Goal: Ask a question

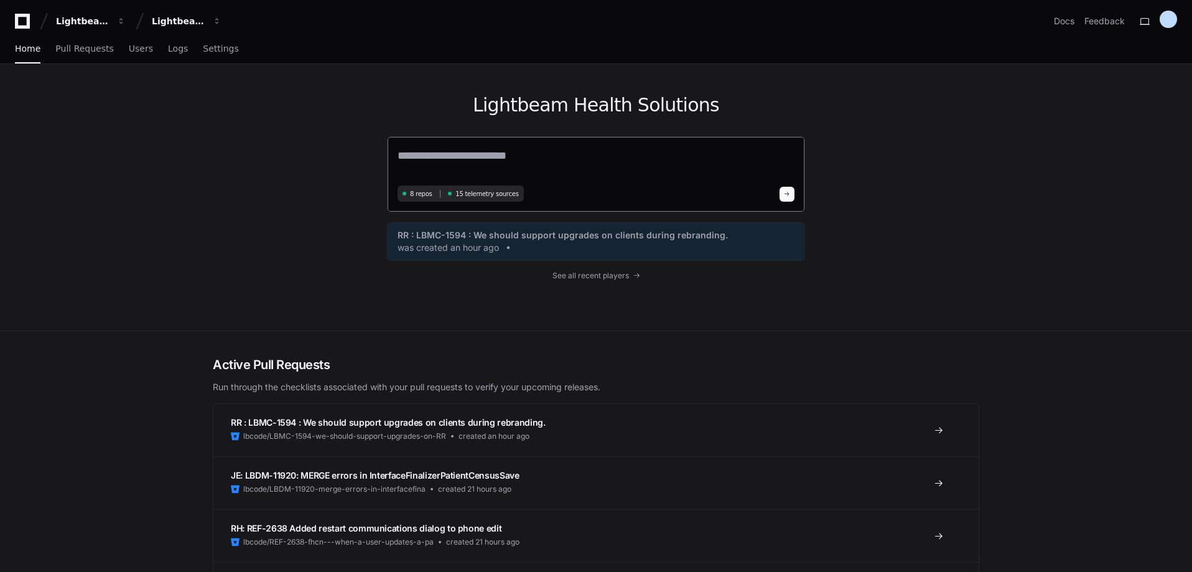
click at [426, 159] on textarea at bounding box center [596, 164] width 397 height 35
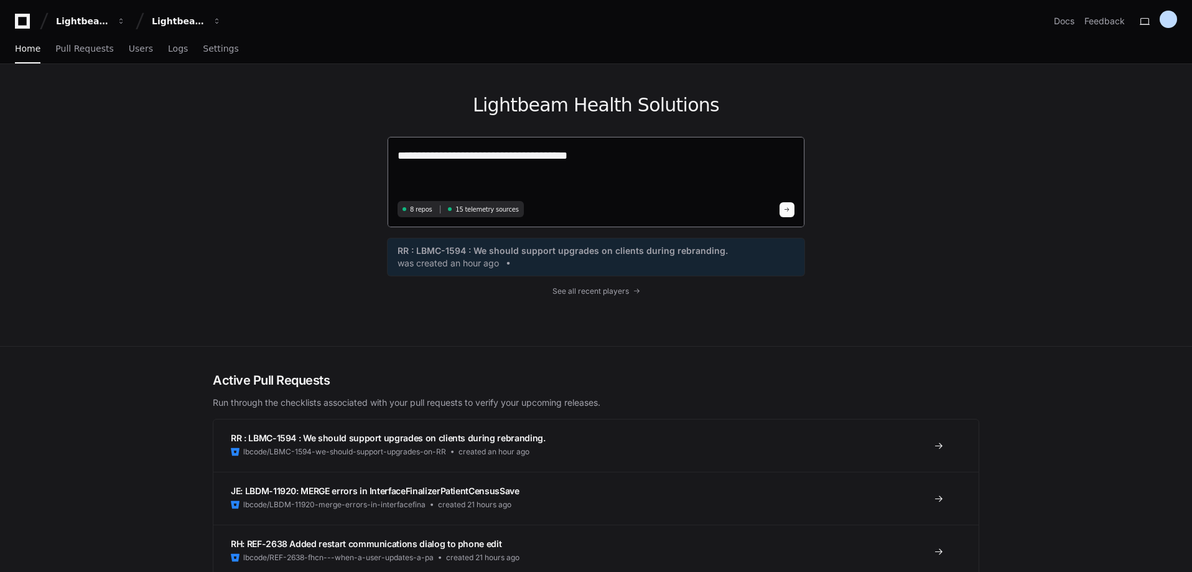
paste textarea "**********"
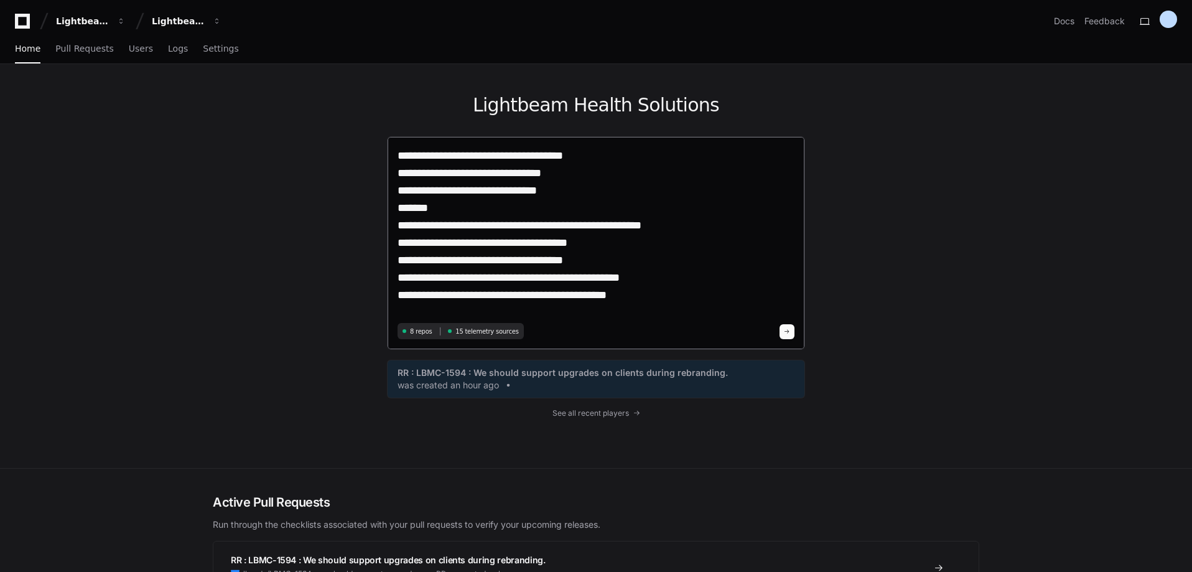
type textarea "**********"
click at [787, 331] on span at bounding box center [787, 332] width 6 height 6
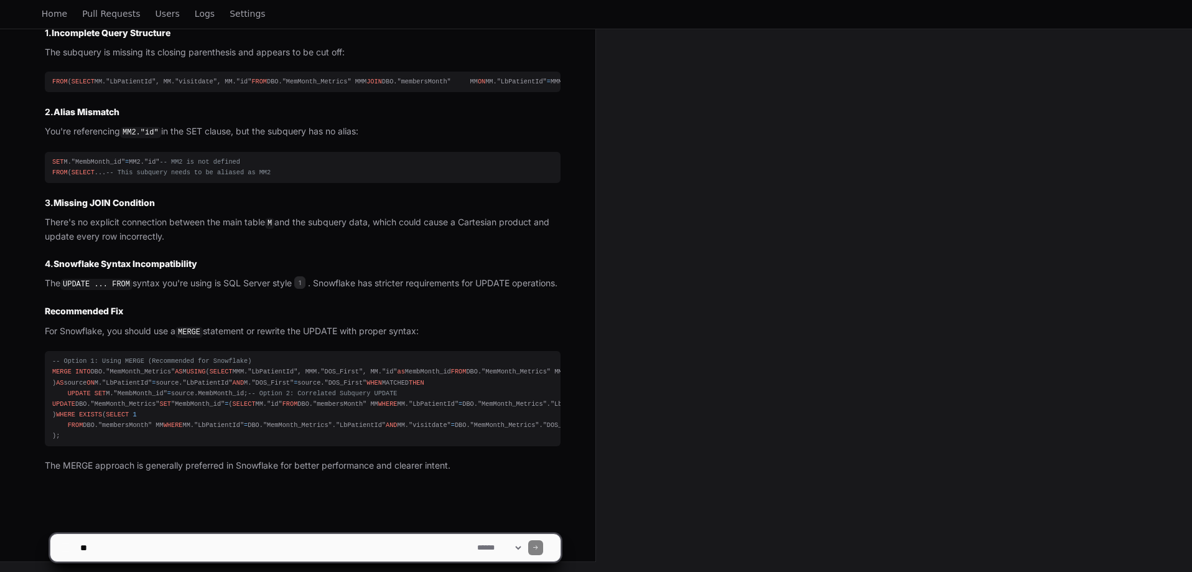
scroll to position [984, 0]
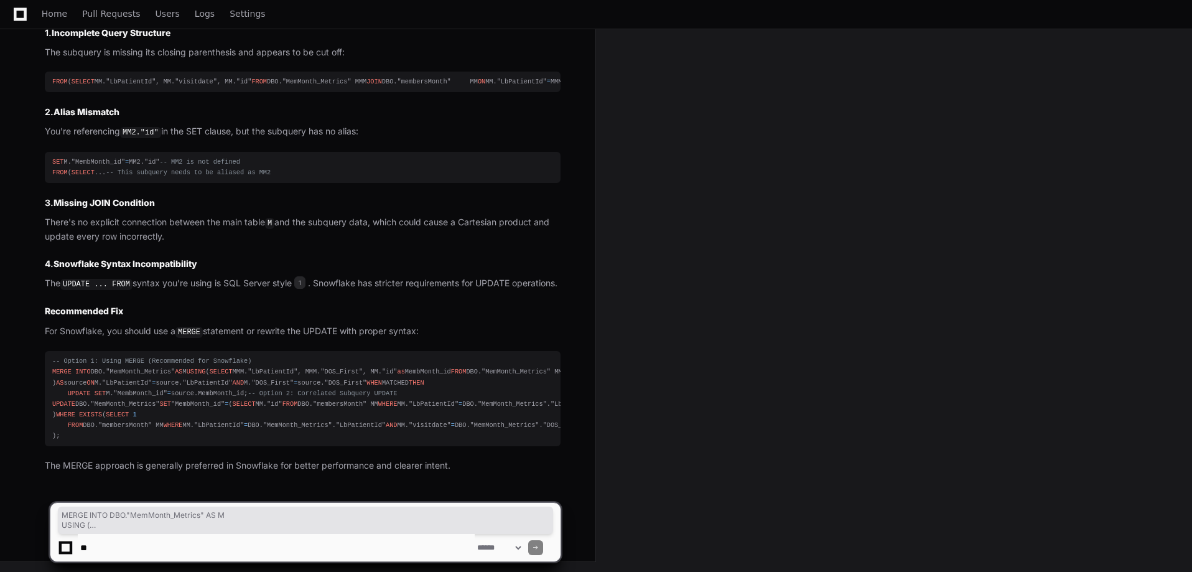
drag, startPoint x: 248, startPoint y: 277, endPoint x: 9, endPoint y: 164, distance: 265.0
click at [9, 164] on div "lroper a minute ago Please diagnose this SQL for Snowflake UPDATE DBO."MemMonth…" at bounding box center [298, 3] width 596 height 1118
copy div "MERGE INTO DBO."MemMonth_Metrics" AS M USING ( SELECT MMM."LbPatientId", MMM."D…"
click at [68, 438] on div "-- Option 1: Using MERGE (Recommended for Snowflake) MERGE INTO DBO."MemMonth_M…" at bounding box center [302, 398] width 501 height 85
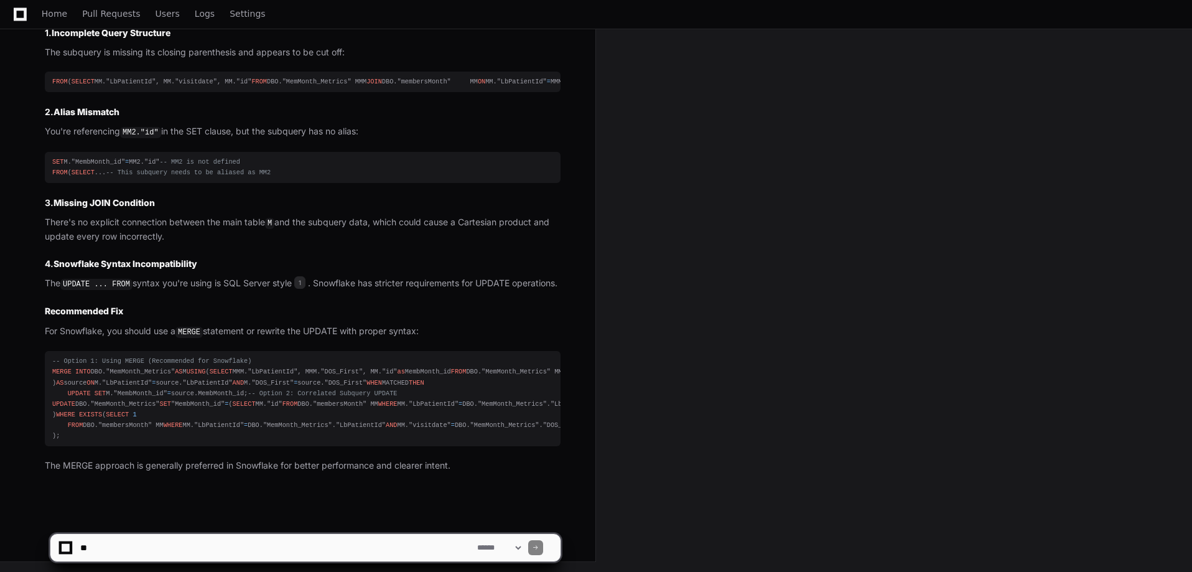
click at [51, 351] on pre "-- Option 1: Using MERGE (Recommended for Snowflake) MERGE INTO DBO."MemMonth_M…" at bounding box center [303, 398] width 516 height 95
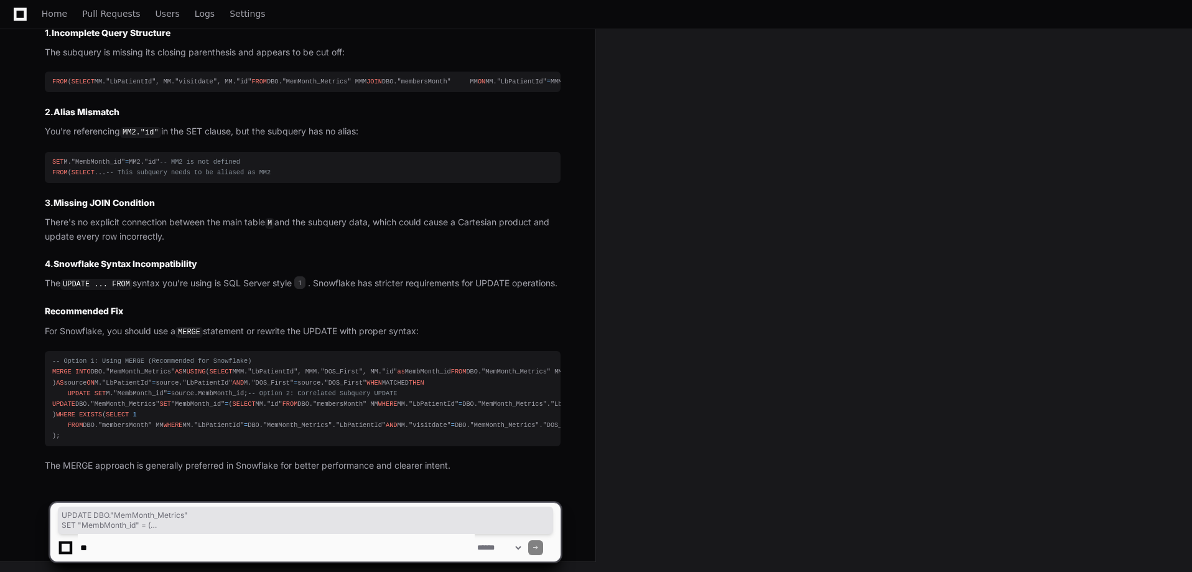
drag, startPoint x: 53, startPoint y: 308, endPoint x: 65, endPoint y: 441, distance: 133.7
click at [64, 439] on div "-- Option 1: Using MERGE (Recommended for Snowflake) MERGE INTO DBO."MemMonth_M…" at bounding box center [302, 398] width 501 height 85
copy div "UPDATE DBO."MemMonth_Metrics" SET "MembMonth_id" = ( SELECT MM."id" FROM DBO."m…"
click at [113, 551] on textarea at bounding box center [276, 547] width 397 height 27
paste textarea "**********"
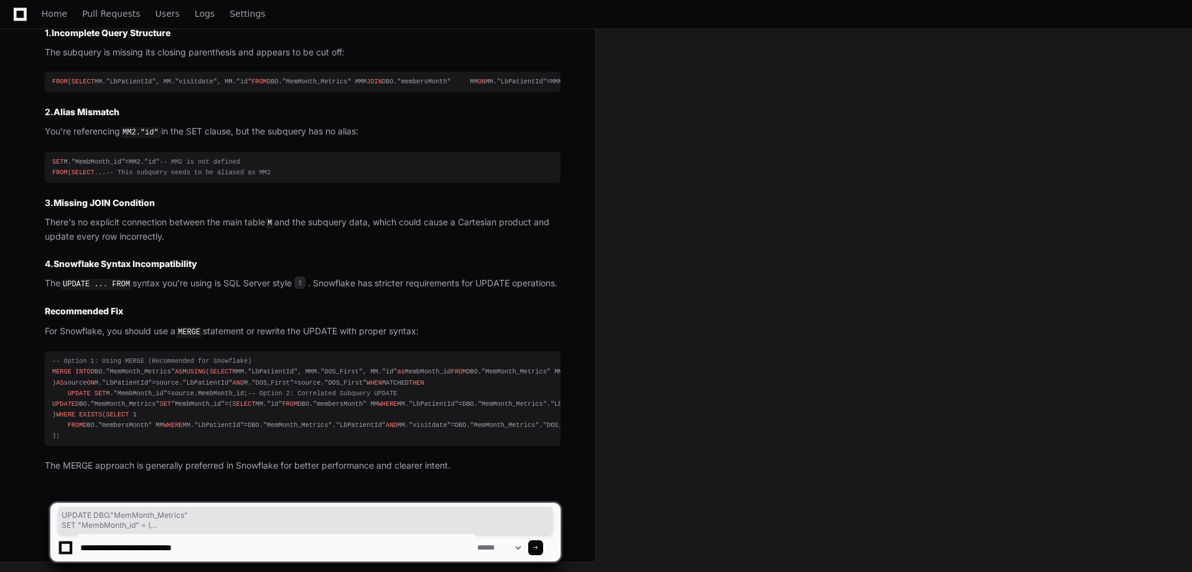
type textarea "**********"
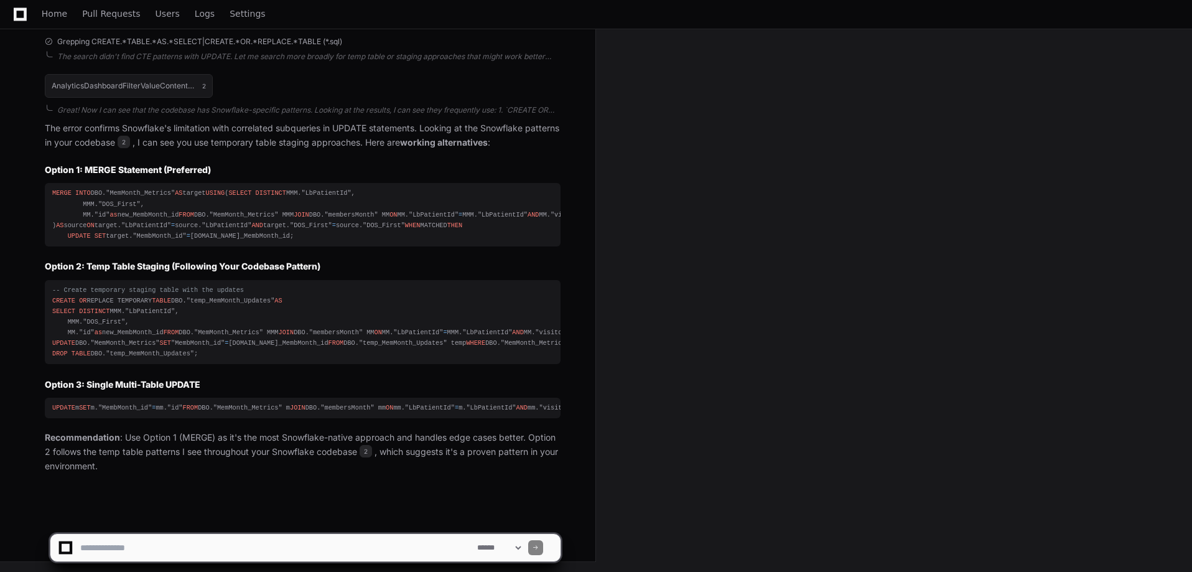
scroll to position [2138, 0]
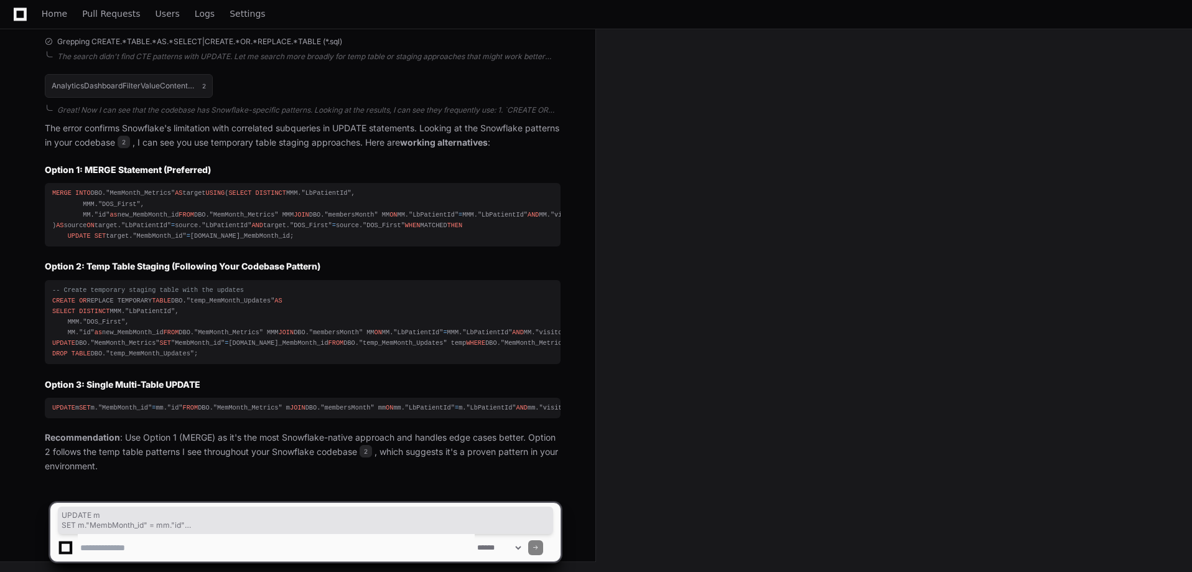
drag, startPoint x: 205, startPoint y: 409, endPoint x: 47, endPoint y: 360, distance: 165.1
click at [47, 398] on pre "UPDATE m SET m."MembMonth_id" = mm."id" FROM DBO."MemMonth_Metrics" m JOIN DBO.…" at bounding box center [303, 408] width 516 height 21
copy div "UPDATE m SET m."MembMonth_id" = mm."id" FROM DBO."MemMonth_Metrics" m JOIN DBO.…"
drag, startPoint x: 18, startPoint y: 17, endPoint x: 25, endPoint y: 30, distance: 14.8
click at [19, 17] on icon at bounding box center [20, 14] width 13 height 15
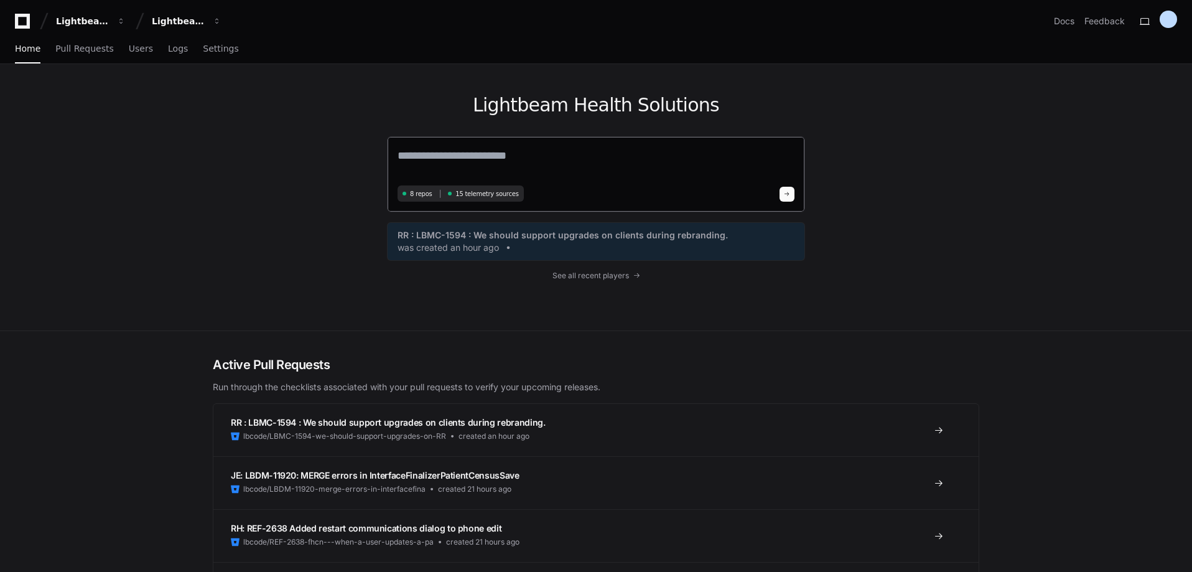
click at [459, 167] on textarea at bounding box center [596, 164] width 397 height 35
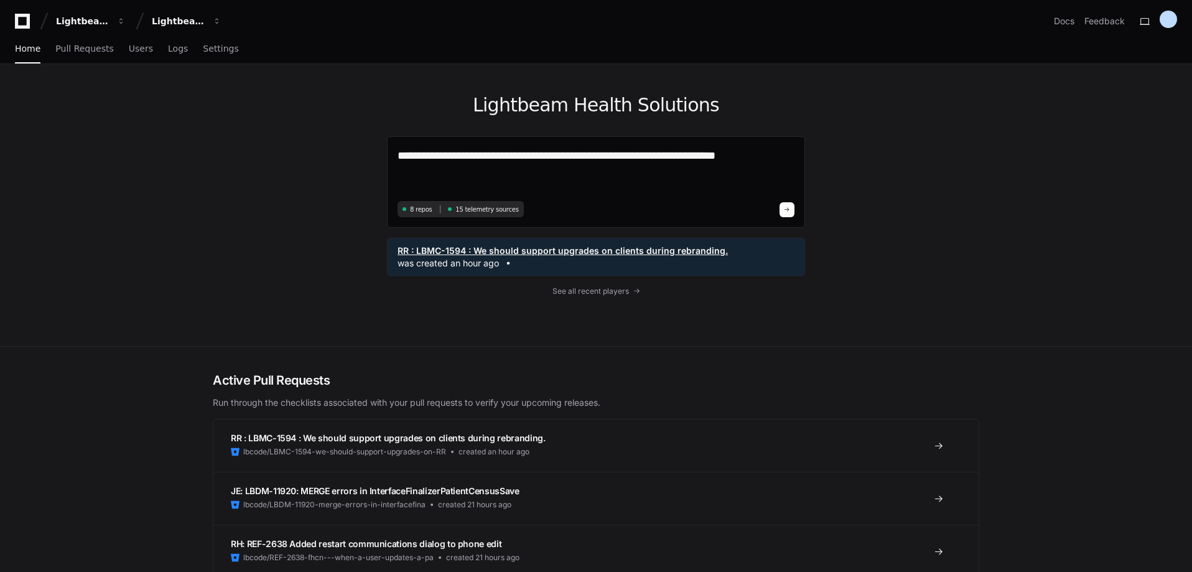
paste textarea "**********"
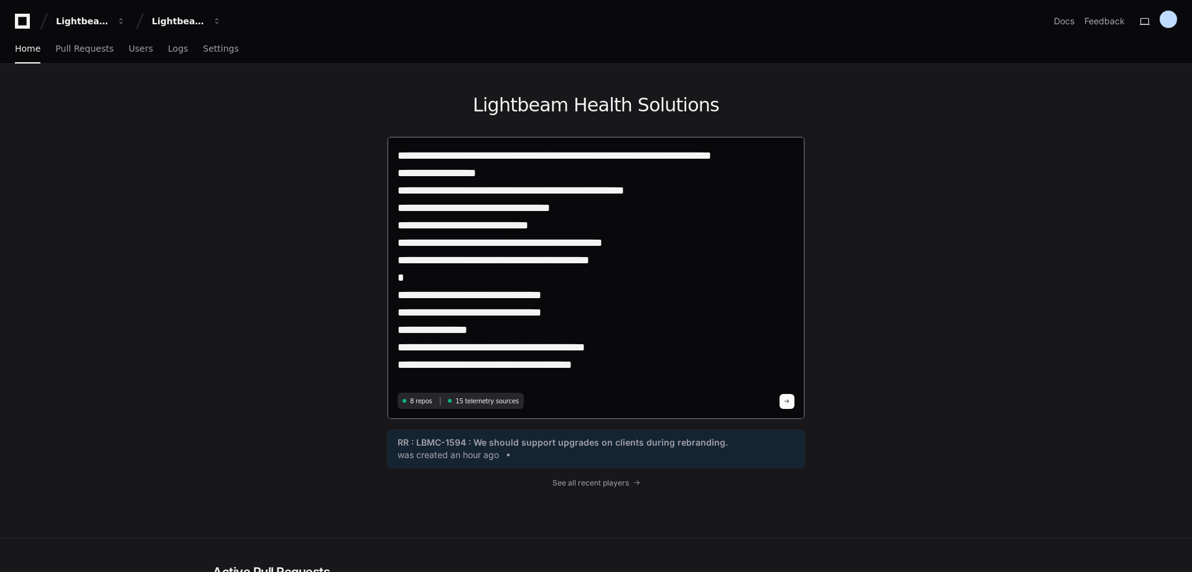
type textarea "**********"
click at [788, 397] on button at bounding box center [787, 401] width 15 height 15
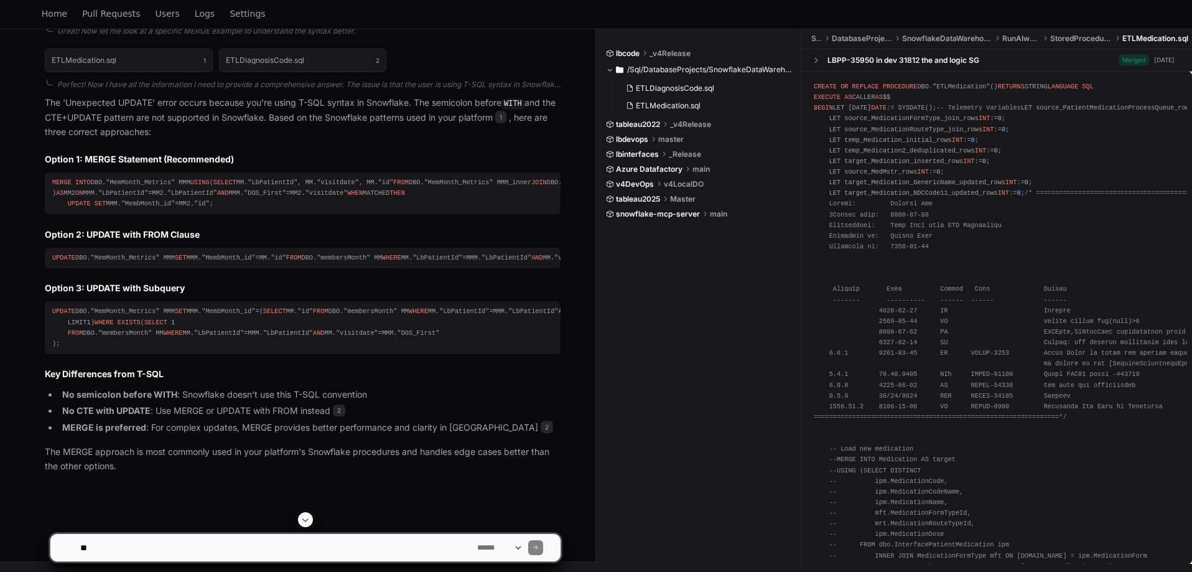
scroll to position [825, 0]
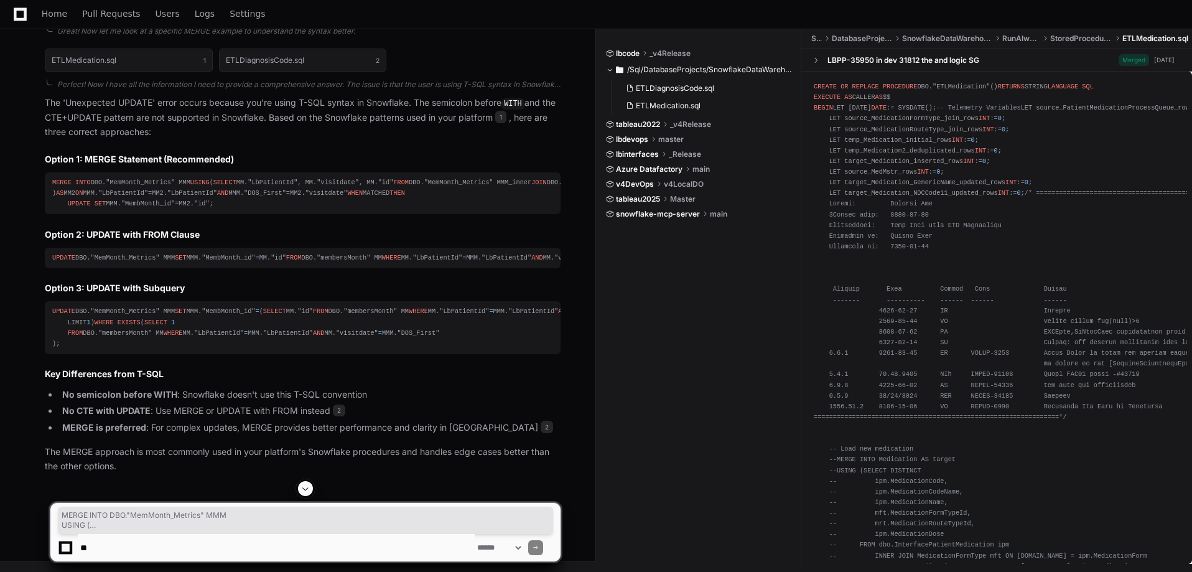
drag, startPoint x: 214, startPoint y: 192, endPoint x: 42, endPoint y: 76, distance: 207.6
click at [42, 76] on div "ETLMedication.sql 1 ETLDiagnosisCode.sql 2 Perfect! Now I have all the informat…" at bounding box center [290, 257] width 541 height 432
copy div "MERGE INTO DBO."MemMonth_Metrics" MMM USING ( SELECT MM."LbPatientId", MM."visi…"
click at [50, 13] on span "Home" at bounding box center [55, 13] width 26 height 7
